Goal: Information Seeking & Learning: Find specific page/section

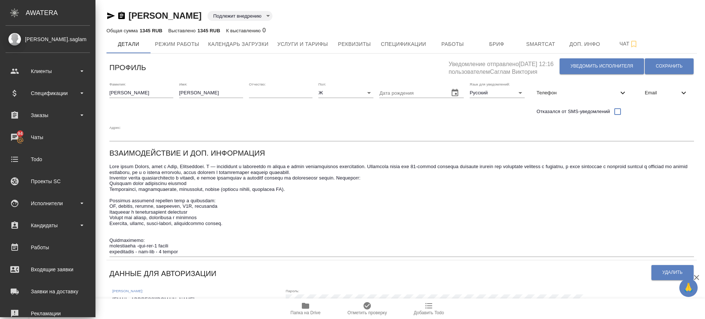
drag, startPoint x: 118, startPoint y: 282, endPoint x: 12, endPoint y: 281, distance: 106.5
click at [12, 281] on div ".cls-1 fill:#fff; AWATERA Саглам Виктория v.saglam Клиенты Спецификации Заказы …" at bounding box center [352, 159] width 705 height 319
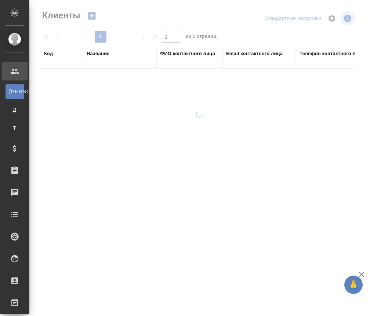
select select "RU"
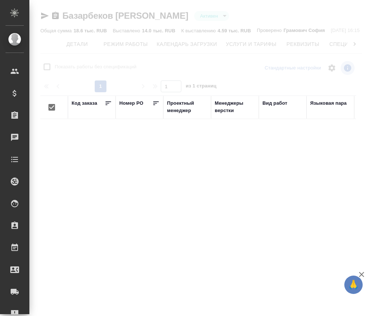
checkbox input "false"
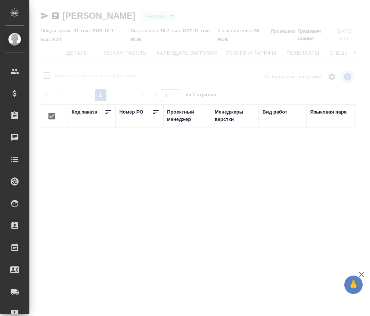
checkbox input "false"
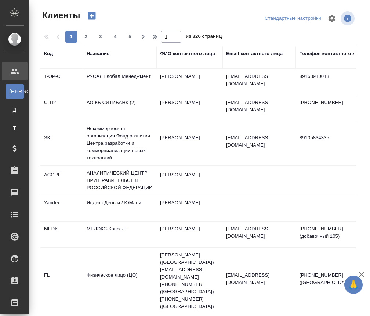
select select "RU"
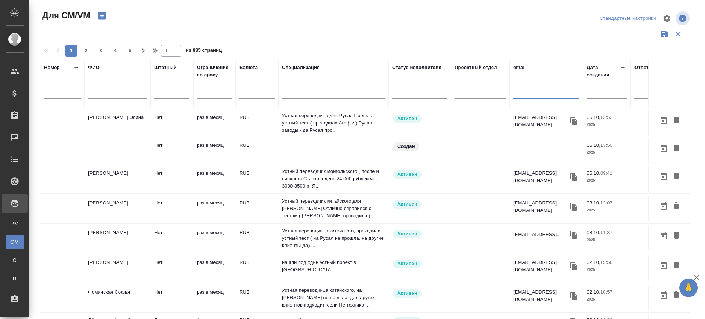
click at [518, 95] on input "text" at bounding box center [546, 94] width 66 height 9
paste input "Бакштановский Александр"
type input "Бакштановский Александр"
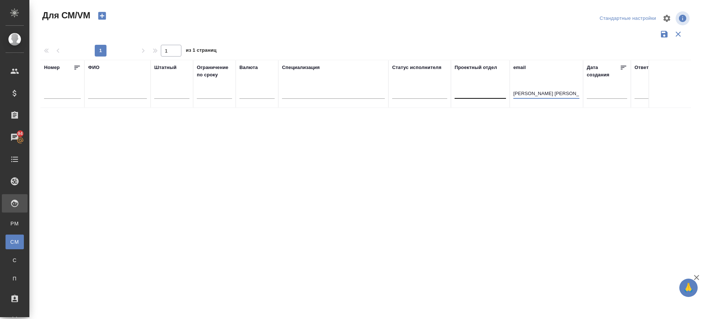
drag, startPoint x: 575, startPoint y: 91, endPoint x: 491, endPoint y: 98, distance: 85.1
click at [491, 98] on tr "Номер ФИО Штатный Ограничение по сроку Валюта Специализация Статус исполнителя …" at bounding box center [432, 84] width 784 height 48
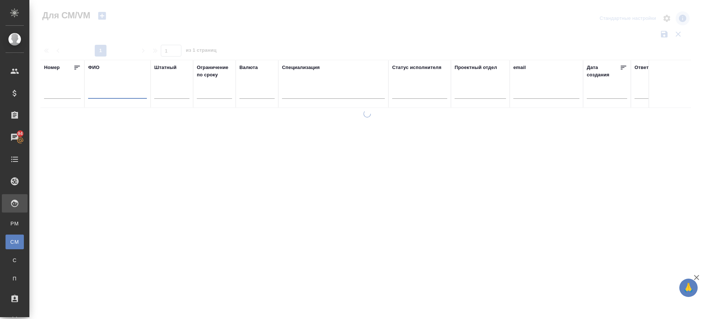
click at [112, 93] on input "text" at bounding box center [117, 94] width 59 height 9
paste input "Бакштановский Александр"
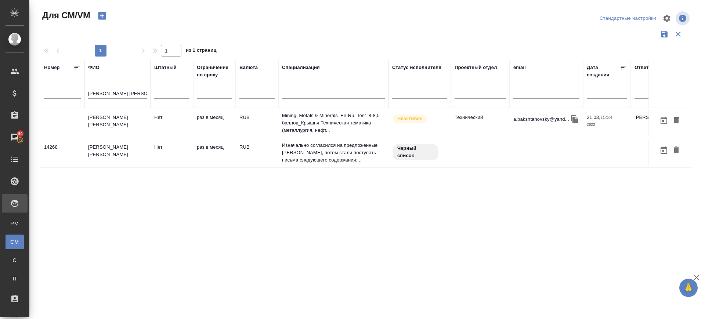
click at [137, 111] on td "Бакштановский Александр Борисович" at bounding box center [117, 123] width 66 height 26
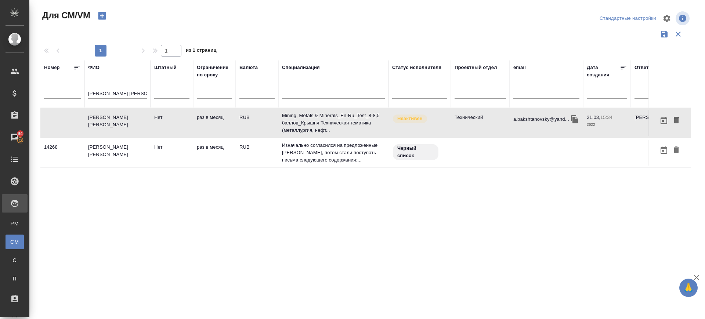
click at [137, 111] on td "Бакштановский Александр Борисович" at bounding box center [117, 123] width 66 height 26
click at [110, 150] on td "Бакштановский Александр" at bounding box center [117, 153] width 66 height 26
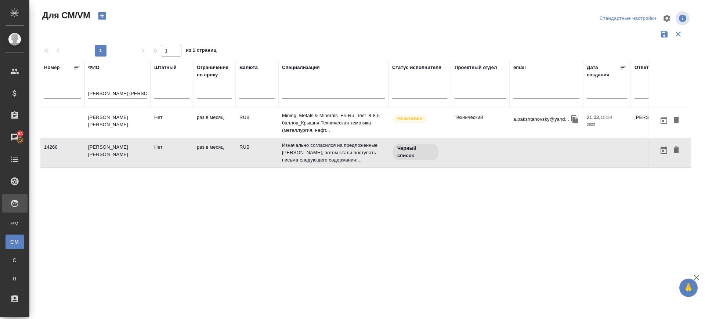
click at [110, 149] on td "Бакштановский Александр" at bounding box center [117, 153] width 66 height 26
click at [129, 94] on input "Бакштановский Александр" at bounding box center [117, 94] width 59 height 9
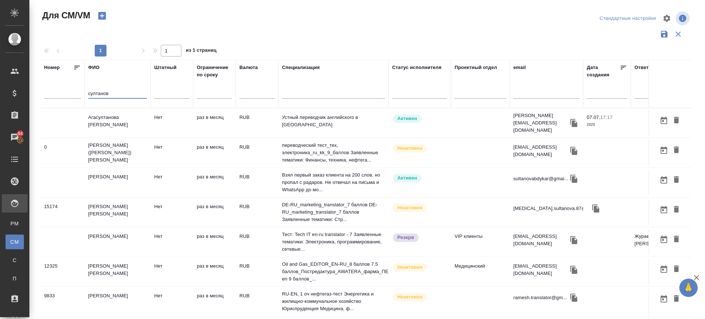
type input "султанов"
click at [126, 176] on td "Султанов Абдыкар Мурзахалилович" at bounding box center [117, 183] width 66 height 26
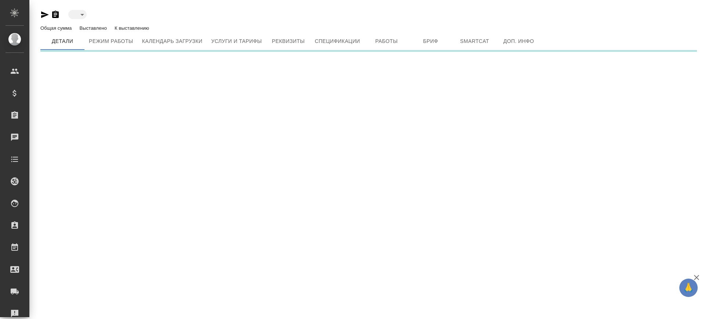
type input "inactive"
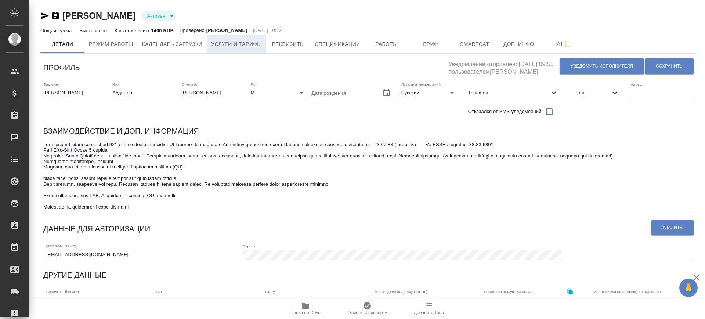
click at [245, 41] on span "Услуги и тарифы" at bounding box center [236, 44] width 51 height 9
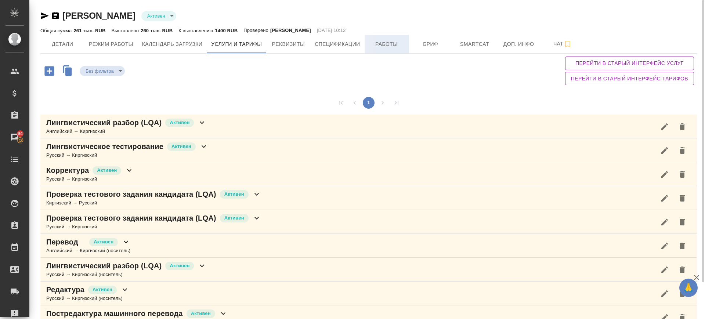
click at [381, 34] on div "Общая сумма 261 тыс. RUB Выставлено 260 тыс. RUB К выставлению 1400 RUB Провере…" at bounding box center [368, 30] width 657 height 9
click at [399, 40] on span "Работы" at bounding box center [386, 44] width 35 height 9
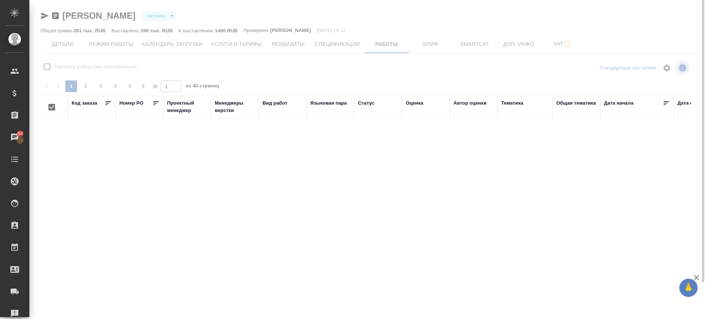
checkbox input "false"
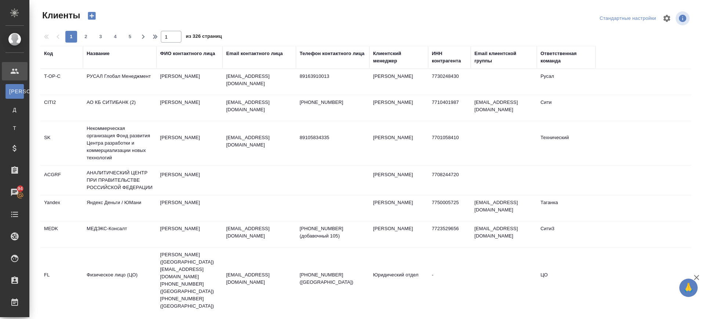
select select "RU"
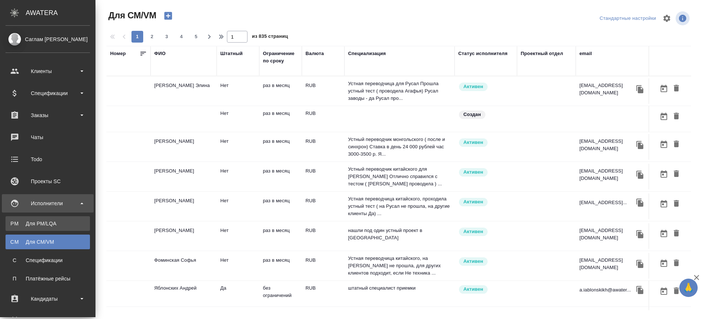
click at [12, 220] on div "Для PM/LQA" at bounding box center [47, 223] width 77 height 7
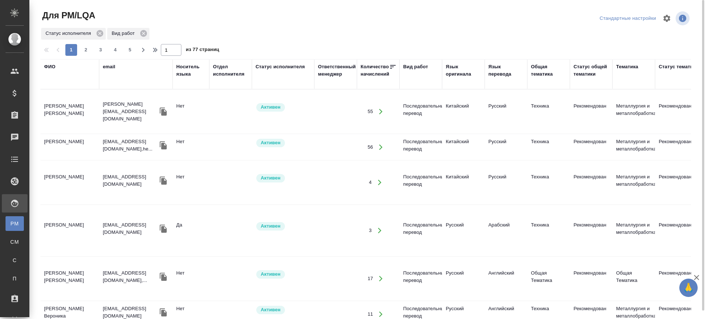
click at [461, 70] on div "Язык оригинала" at bounding box center [463, 70] width 35 height 15
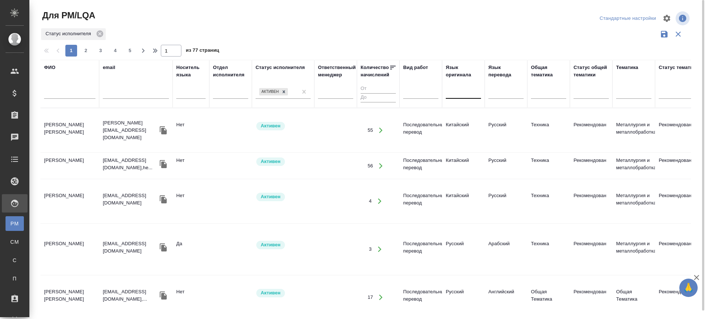
click at [453, 95] on div at bounding box center [463, 91] width 35 height 11
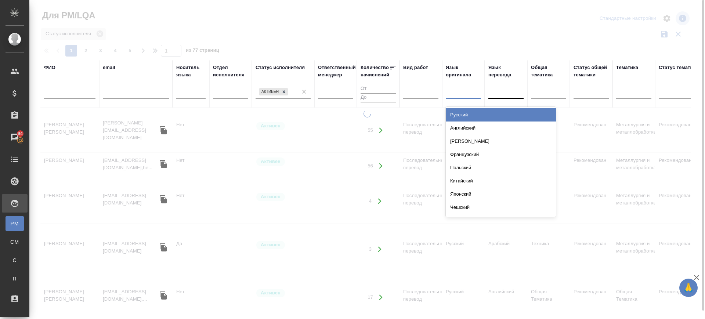
click at [457, 112] on div "Русский" at bounding box center [501, 114] width 110 height 13
click at [504, 92] on div at bounding box center [505, 91] width 35 height 11
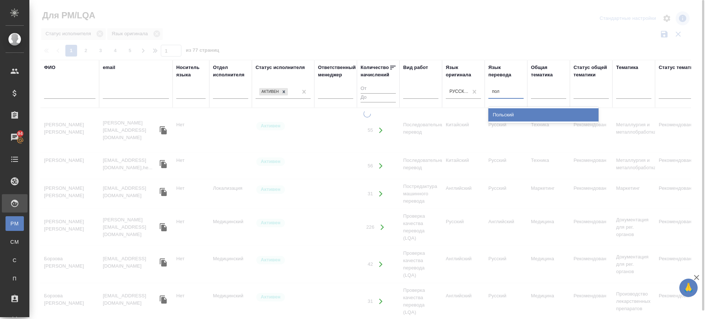
type input "поль"
click at [504, 112] on div "Польский" at bounding box center [543, 114] width 110 height 13
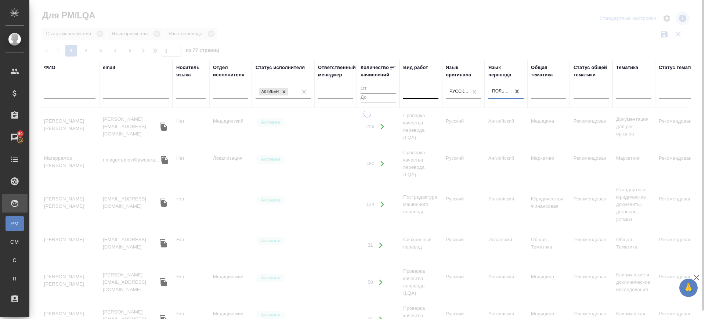
click at [412, 92] on div at bounding box center [420, 91] width 35 height 11
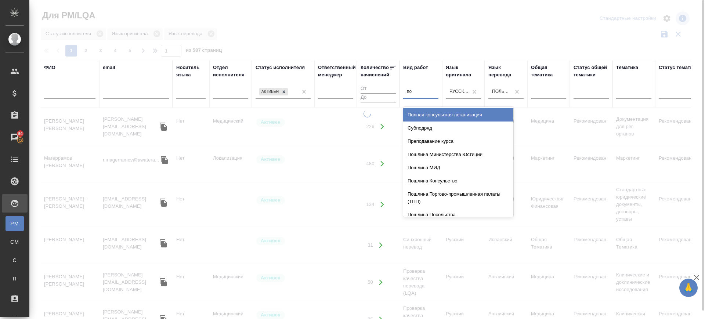
type input "пос"
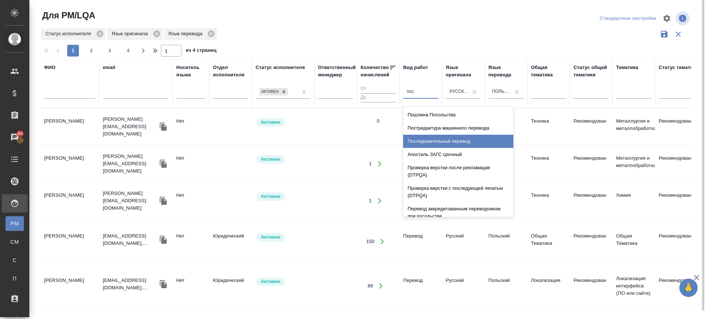
drag, startPoint x: 431, startPoint y: 140, endPoint x: 448, endPoint y: 318, distance: 178.9
click at [431, 140] on div "Последовательный перевод" at bounding box center [458, 141] width 110 height 13
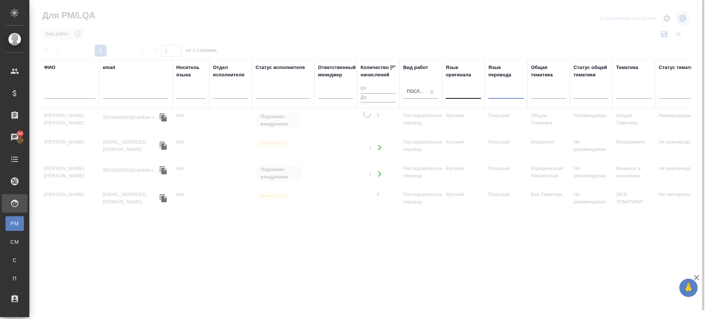
click at [452, 95] on div at bounding box center [463, 91] width 35 height 11
type input "поль"
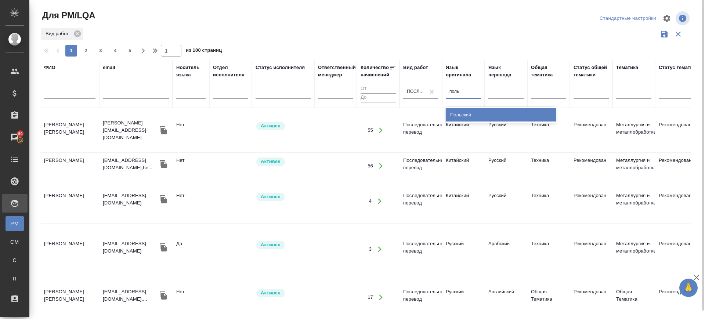
drag, startPoint x: 461, startPoint y: 115, endPoint x: 499, endPoint y: 94, distance: 44.4
click at [461, 115] on div "Польский" at bounding box center [501, 114] width 110 height 13
click at [499, 94] on div at bounding box center [505, 91] width 35 height 11
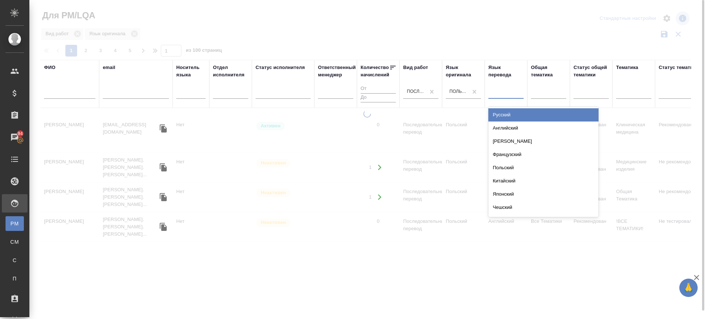
click at [501, 113] on div "Русский" at bounding box center [543, 114] width 110 height 13
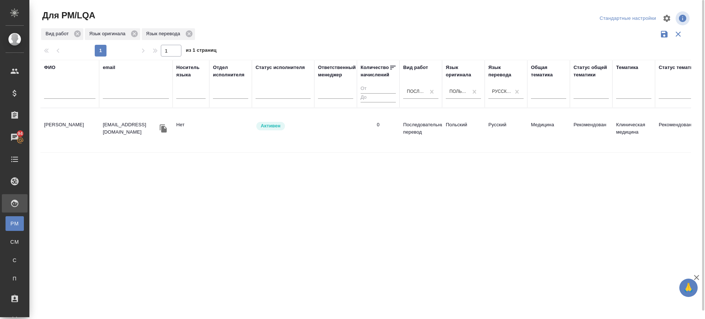
click at [73, 126] on td "[PERSON_NAME]" at bounding box center [69, 131] width 59 height 26
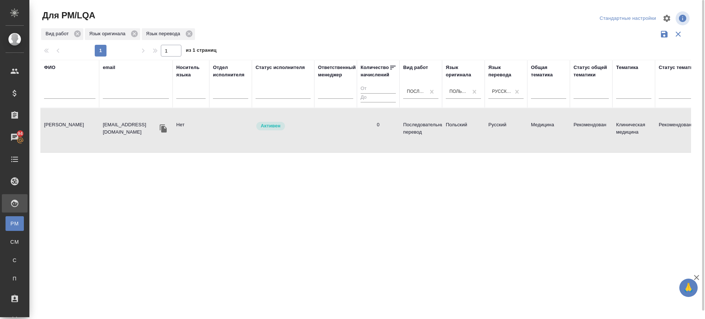
click at [73, 126] on td "[PERSON_NAME]" at bounding box center [69, 131] width 59 height 26
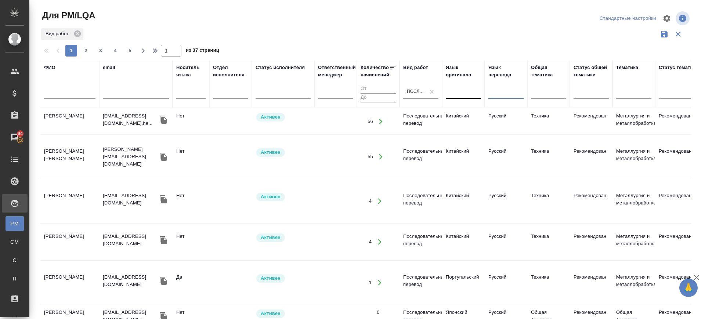
click at [458, 91] on div at bounding box center [463, 91] width 35 height 11
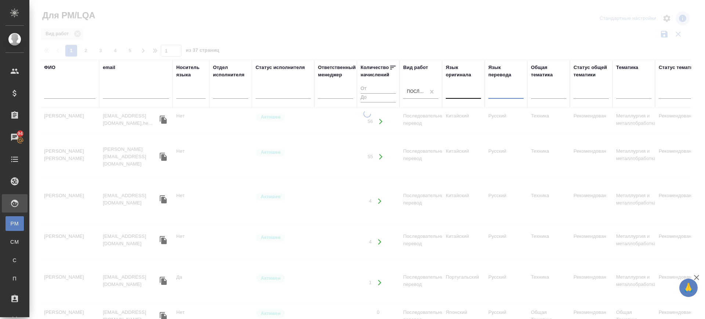
click at [462, 97] on div at bounding box center [463, 92] width 35 height 14
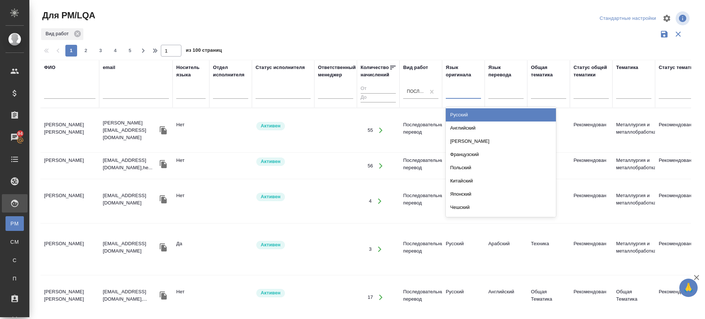
drag, startPoint x: 470, startPoint y: 114, endPoint x: 503, endPoint y: 93, distance: 38.9
click at [470, 114] on div "Русский" at bounding box center [501, 114] width 110 height 13
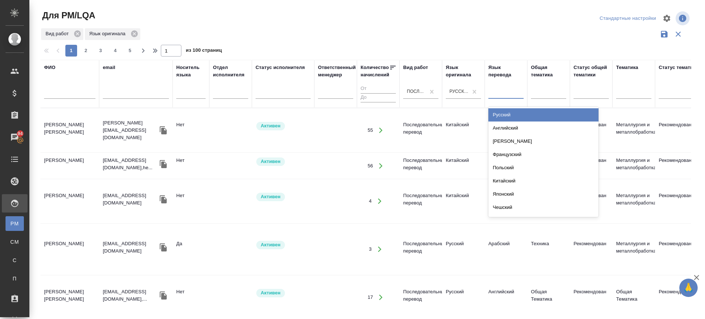
click at [503, 92] on div at bounding box center [505, 91] width 35 height 11
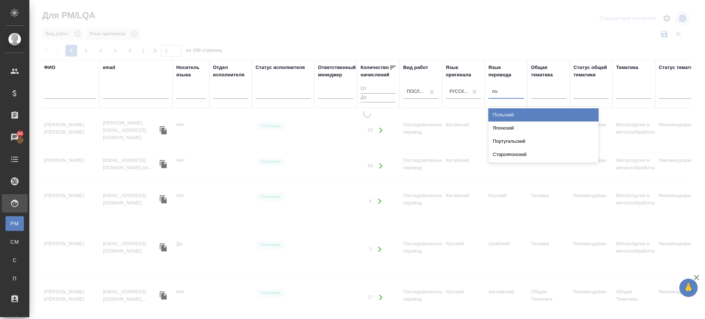
type input "поль"
click at [500, 114] on div "Польский" at bounding box center [543, 114] width 110 height 13
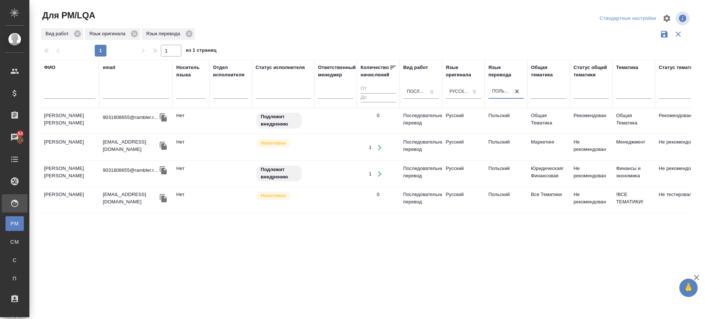
click at [55, 125] on td "[PERSON_NAME] [PERSON_NAME]" at bounding box center [69, 121] width 59 height 26
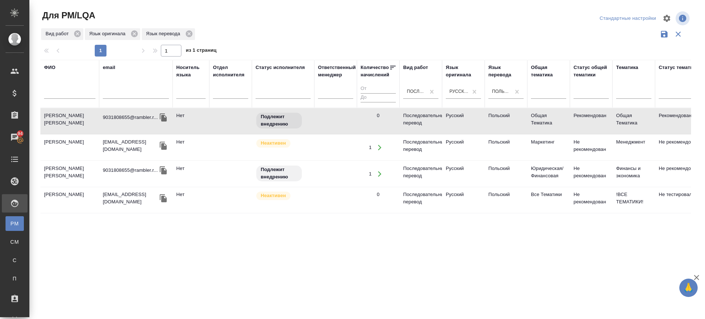
click at [55, 125] on td "[PERSON_NAME] [PERSON_NAME]" at bounding box center [69, 121] width 59 height 26
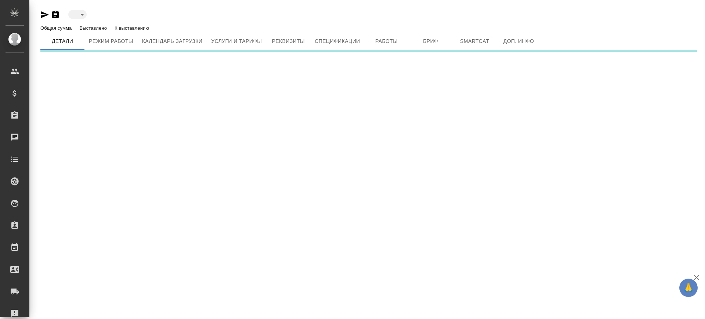
type input "active"
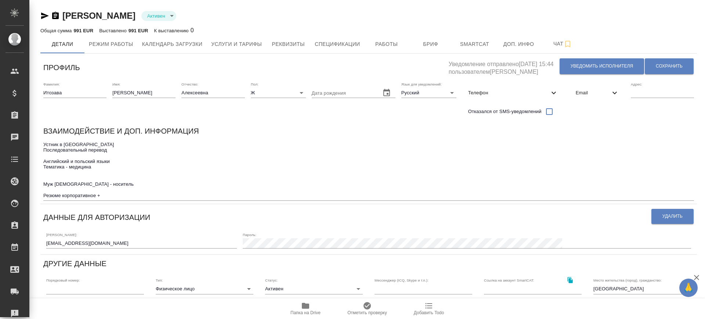
scroll to position [46, 0]
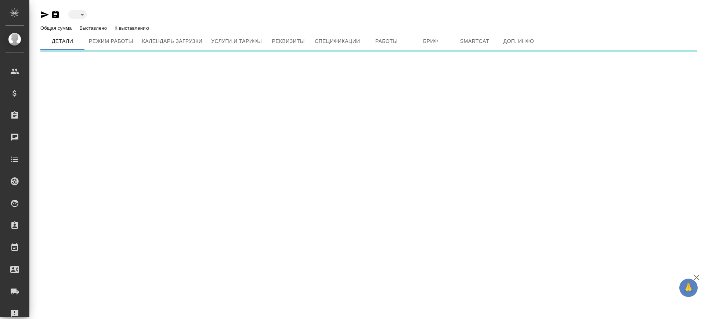
type input "toBeImplemented"
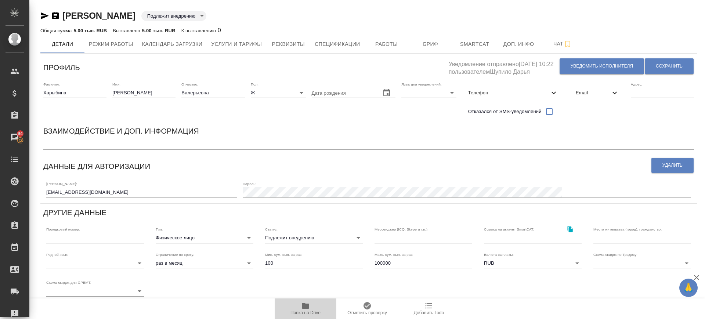
click at [307, 306] on icon "button" at bounding box center [305, 306] width 7 height 6
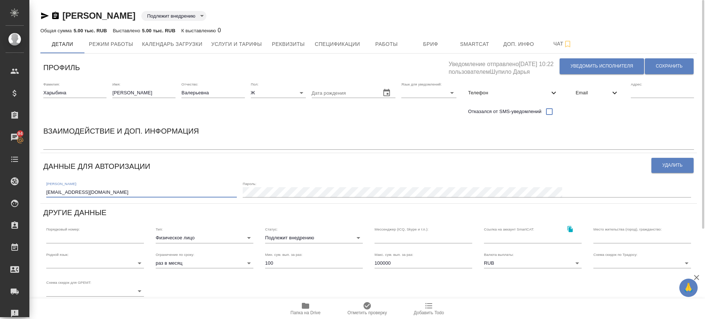
drag, startPoint x: 108, startPoint y: 196, endPoint x: 33, endPoint y: 193, distance: 74.6
click at [33, 193] on div "Харыбина Елена Валерьевна Подлежит внедрению toBeImplemented Общая сумма 5.00 т…" at bounding box center [367, 222] width 676 height 445
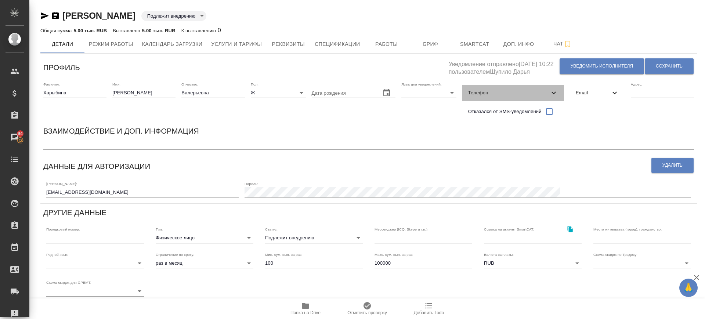
click at [531, 94] on span "Телефон" at bounding box center [508, 92] width 81 height 7
select select "RU"
